Goal: Information Seeking & Learning: Find specific page/section

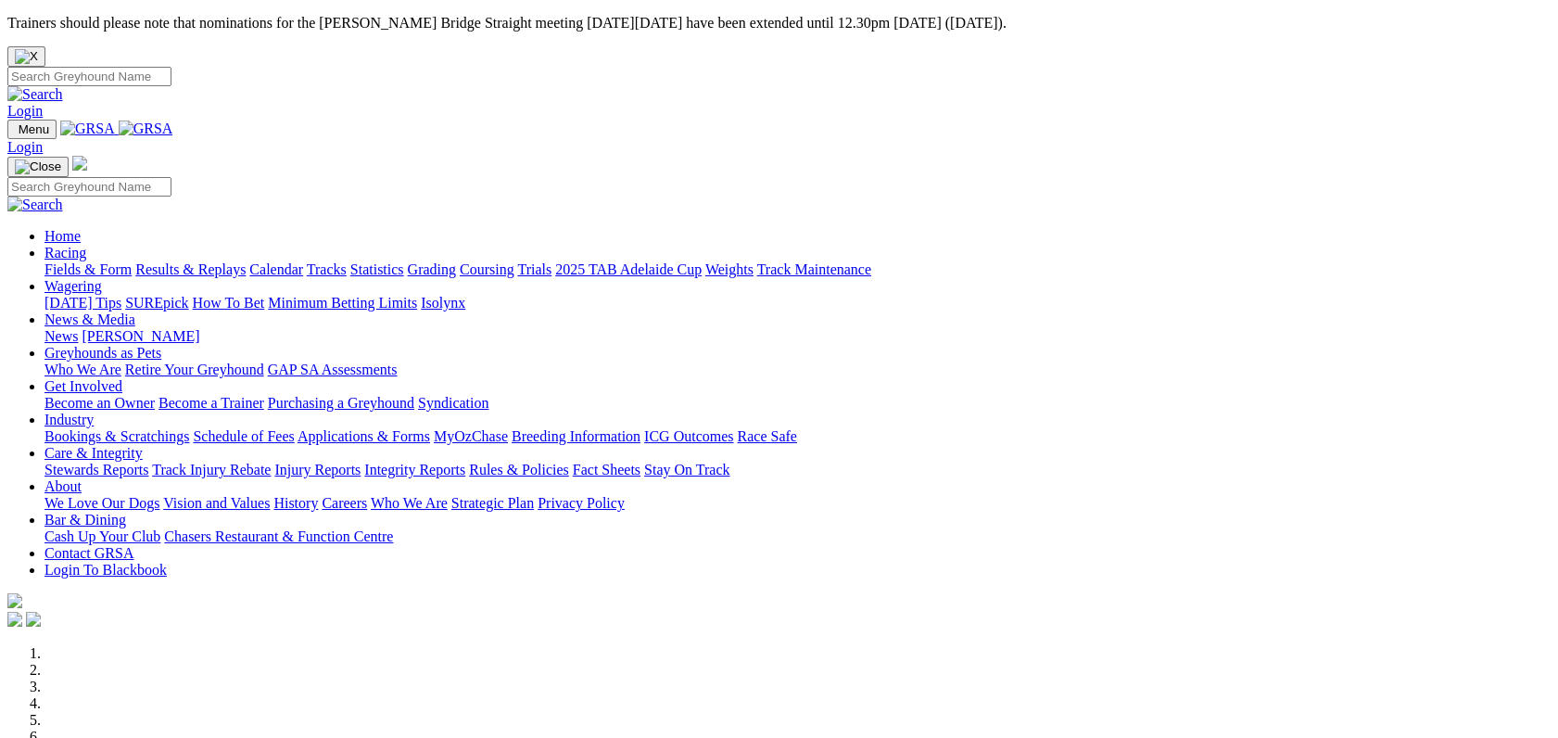
click at [132, 261] on link "Fields & Form" at bounding box center [87, 269] width 87 height 16
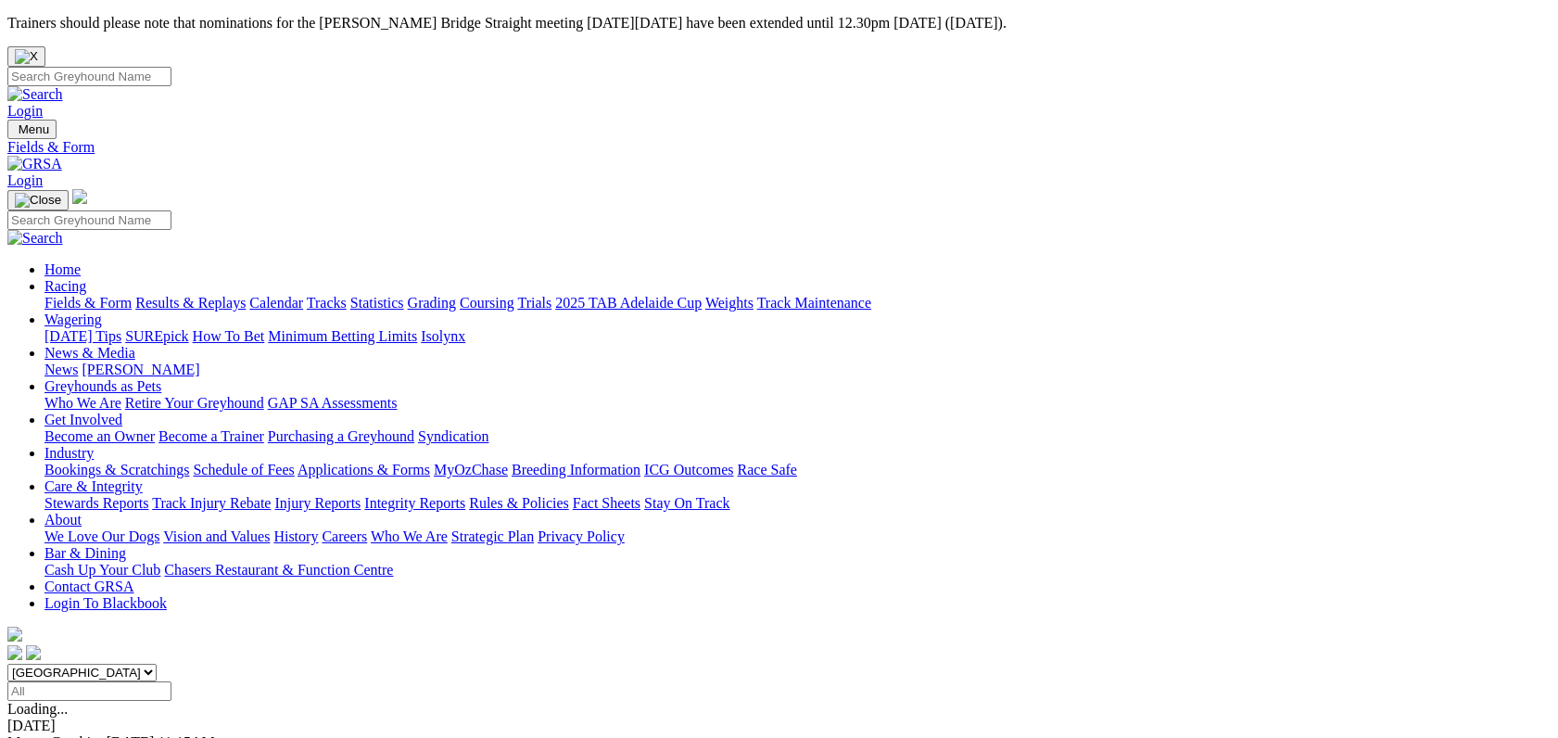
click at [465, 495] on link "Integrity Reports" at bounding box center [414, 503] width 101 height 16
